Goal: Information Seeking & Learning: Learn about a topic

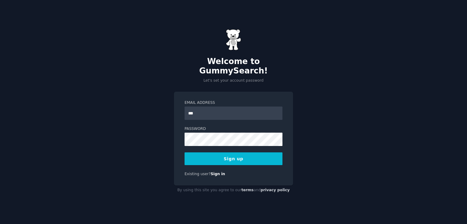
type input "**********"
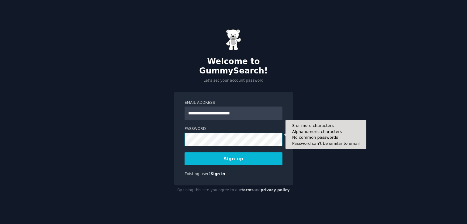
click at [185, 153] on button "Sign up" at bounding box center [234, 159] width 98 height 13
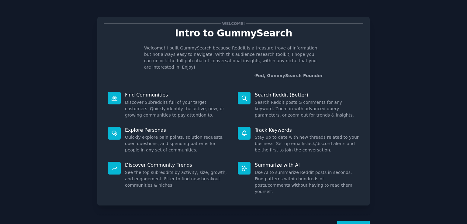
scroll to position [13, 0]
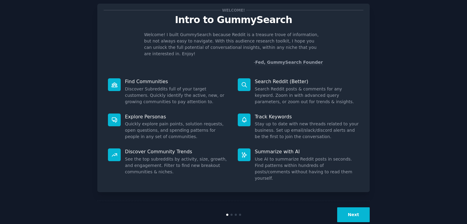
click at [353, 208] on button "Next" at bounding box center [353, 215] width 33 height 15
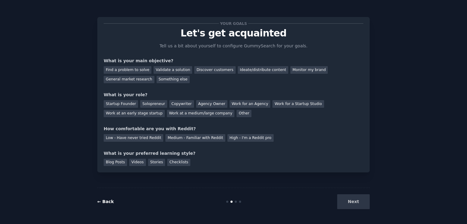
click at [99, 200] on link "← Back" at bounding box center [105, 202] width 16 height 5
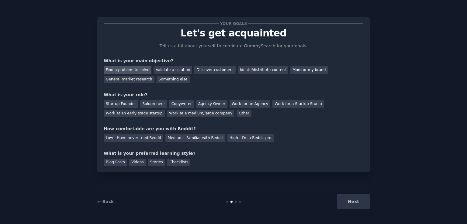
click at [136, 70] on div "Find a problem to solve" at bounding box center [128, 70] width 48 height 8
click at [175, 69] on div "Validate a solution" at bounding box center [173, 70] width 39 height 8
click at [123, 71] on div "Find a problem to solve" at bounding box center [128, 70] width 48 height 8
click at [195, 68] on div "Discover customers" at bounding box center [214, 70] width 41 height 8
click at [238, 70] on div "Ideate/distribute content" at bounding box center [263, 70] width 50 height 8
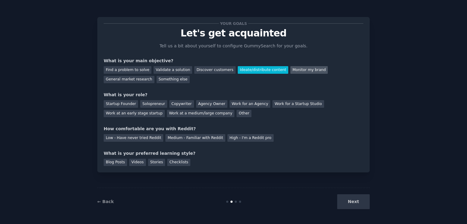
click at [292, 69] on div "Monitor my brand" at bounding box center [309, 70] width 37 height 8
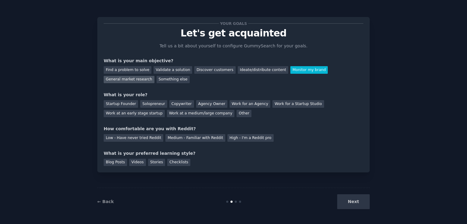
click at [155, 76] on div "General market research" at bounding box center [129, 80] width 51 height 8
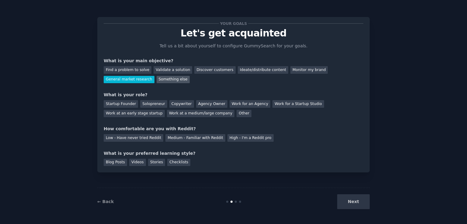
click at [157, 81] on div "Something else" at bounding box center [173, 80] width 33 height 8
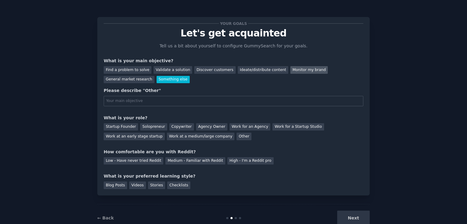
click at [291, 68] on div "Monitor my brand" at bounding box center [309, 70] width 37 height 8
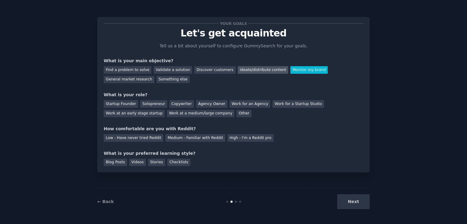
click at [254, 67] on div "Ideate/distribute content" at bounding box center [263, 70] width 50 height 8
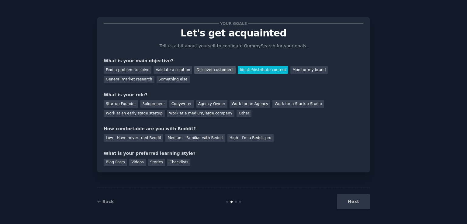
click at [213, 68] on div "Discover customers" at bounding box center [214, 70] width 41 height 8
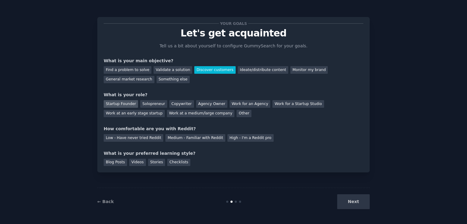
click at [122, 103] on div "Startup Founder" at bounding box center [121, 104] width 34 height 8
click at [208, 103] on div "Agency Owner" at bounding box center [211, 104] width 31 height 8
click at [156, 136] on div "Low - Have never tried Reddit" at bounding box center [134, 138] width 60 height 8
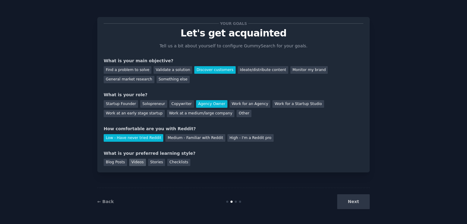
click at [135, 160] on div "Videos" at bounding box center [137, 163] width 17 height 8
click at [365, 207] on button "Next" at bounding box center [353, 202] width 33 height 15
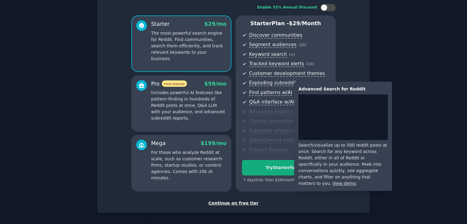
scroll to position [64, 0]
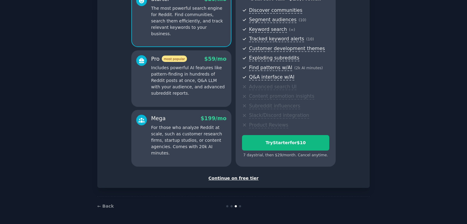
click at [245, 179] on div "Continue on free tier" at bounding box center [234, 179] width 260 height 6
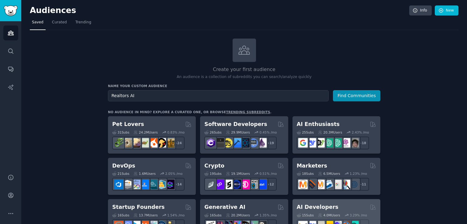
type input "Realtors AI"
click at [333, 90] on button "Find Communities" at bounding box center [356, 95] width 47 height 11
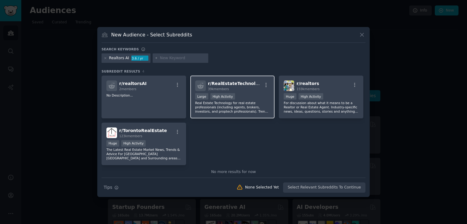
click at [258, 82] on div "r/ RealEstateTechnology 39k members" at bounding box center [232, 86] width 75 height 11
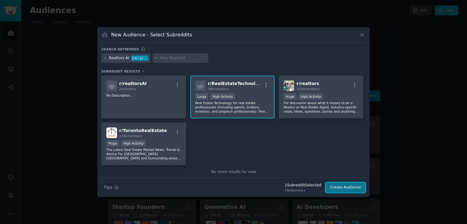
click at [334, 188] on button "Create Audience" at bounding box center [346, 188] width 40 height 10
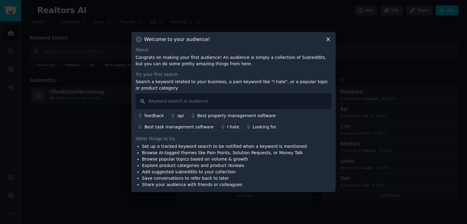
click at [215, 109] on div "feedback api Best property management software Best task management software I …" at bounding box center [234, 120] width 196 height 23
click at [217, 103] on input "text" at bounding box center [234, 102] width 196 height 16
type input "I hate appointment setting"
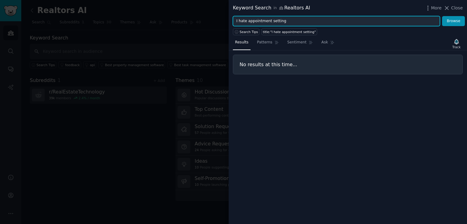
click at [246, 20] on input "I hate appointment setting" at bounding box center [336, 21] width 207 height 10
click at [442, 16] on button "Browse" at bounding box center [453, 21] width 23 height 10
type input "I love appointment setting"
click at [442, 16] on button "Browse" at bounding box center [453, 21] width 23 height 10
click at [266, 21] on input "I love appointment setting" at bounding box center [336, 21] width 207 height 10
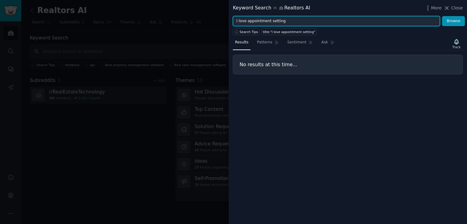
click at [266, 21] on input "I love appointment setting" at bounding box center [336, 21] width 207 height 10
click at [442, 16] on button "Browse" at bounding box center [453, 21] width 23 height 10
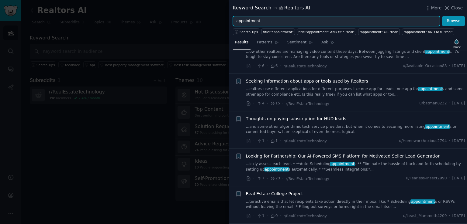
scroll to position [482, 0]
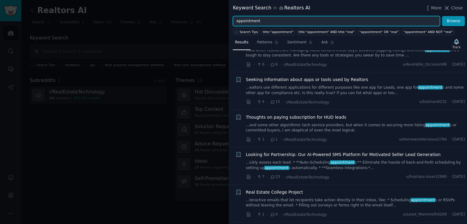
click at [293, 19] on input "appointment" at bounding box center [336, 21] width 207 height 10
type input "help"
click at [442, 16] on button "Browse" at bounding box center [453, 21] width 23 height 10
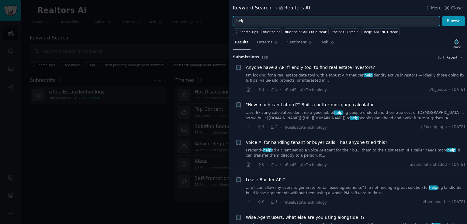
scroll to position [60, 0]
